Goal: Transaction & Acquisition: Purchase product/service

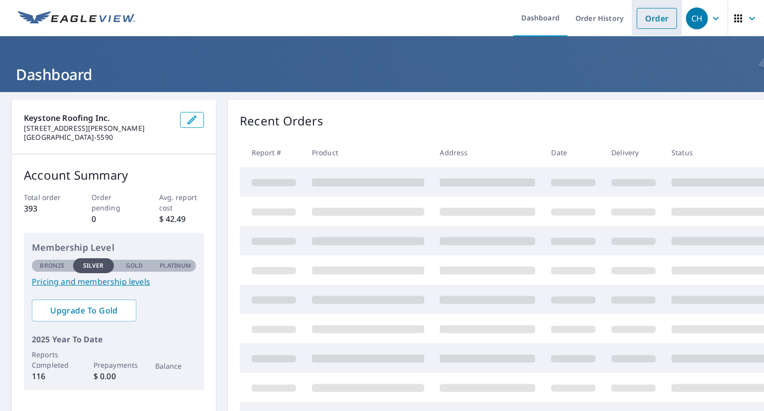
click at [655, 18] on link "Order" at bounding box center [657, 18] width 40 height 21
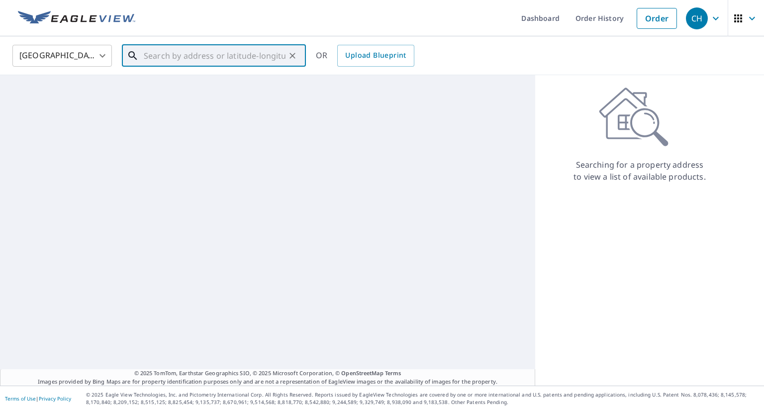
paste input "[STREET_ADDRESS]"
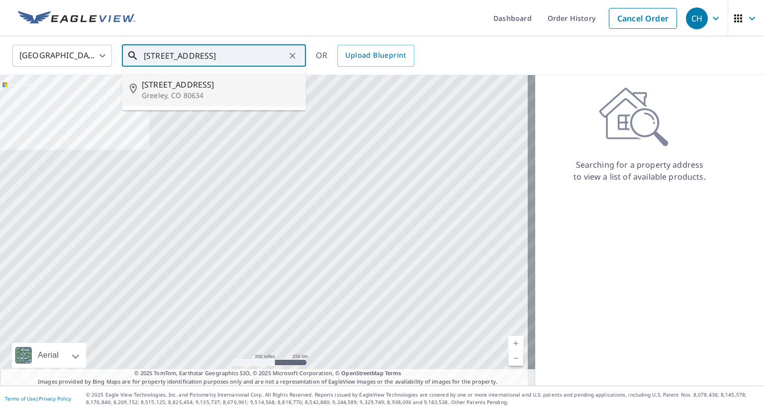
click at [241, 101] on li "[STREET_ADDRESS][PERSON_NAME]" at bounding box center [214, 90] width 184 height 34
type input "[STREET_ADDRESS][PERSON_NAME]"
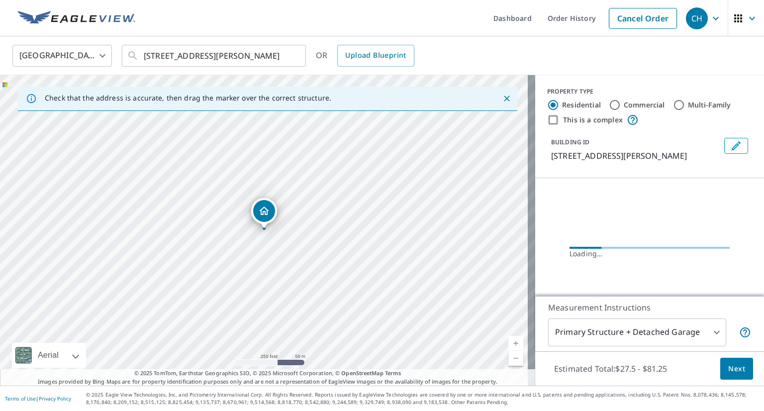
click at [723, 362] on button "Next" at bounding box center [737, 369] width 33 height 22
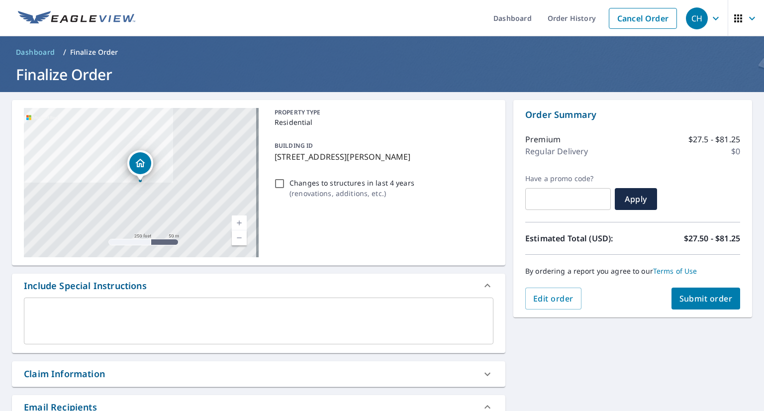
click at [680, 302] on span "Submit order" at bounding box center [706, 298] width 53 height 11
checkbox input "true"
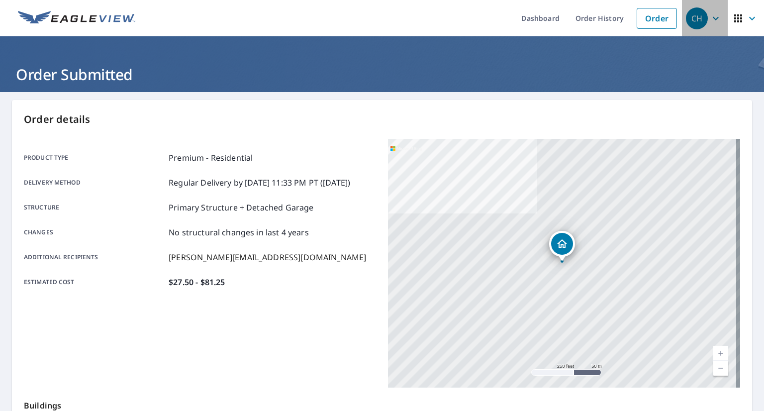
click at [710, 16] on icon "button" at bounding box center [716, 18] width 12 height 12
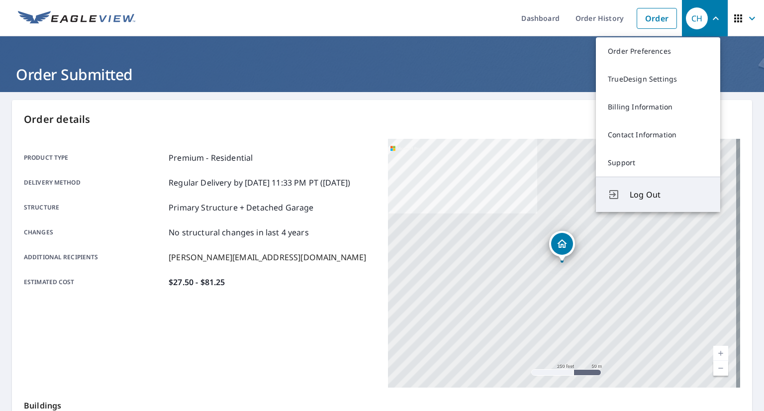
click at [655, 188] on button "Log Out" at bounding box center [658, 194] width 124 height 35
